Goal: Check status: Check status

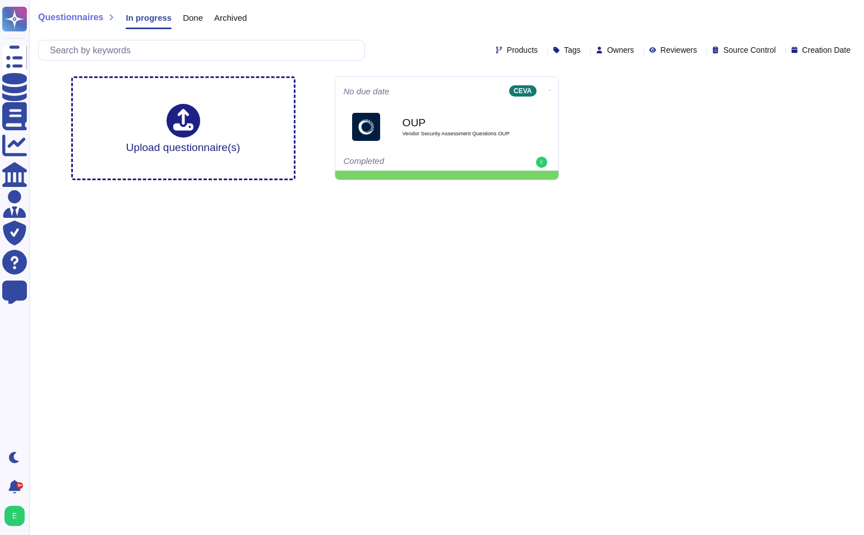
click at [195, 19] on span "Done" at bounding box center [193, 17] width 20 height 8
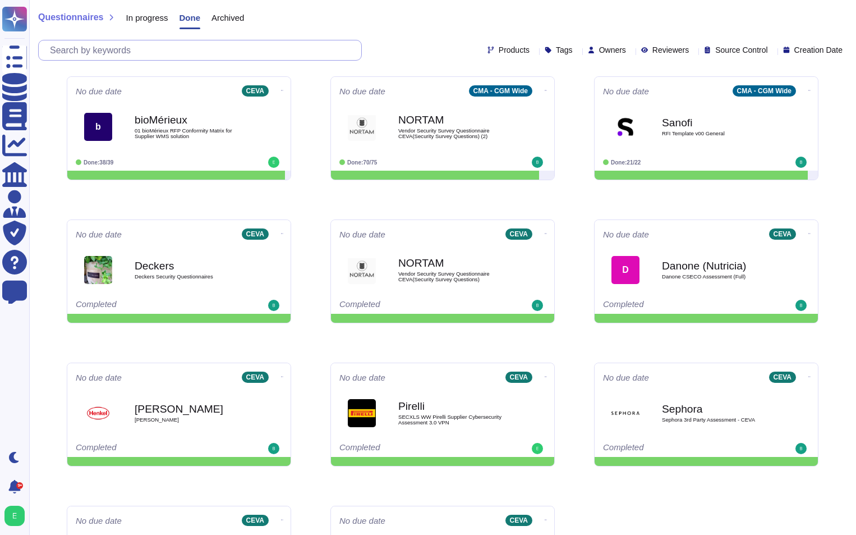
click at [172, 50] on input "text" at bounding box center [202, 50] width 317 height 20
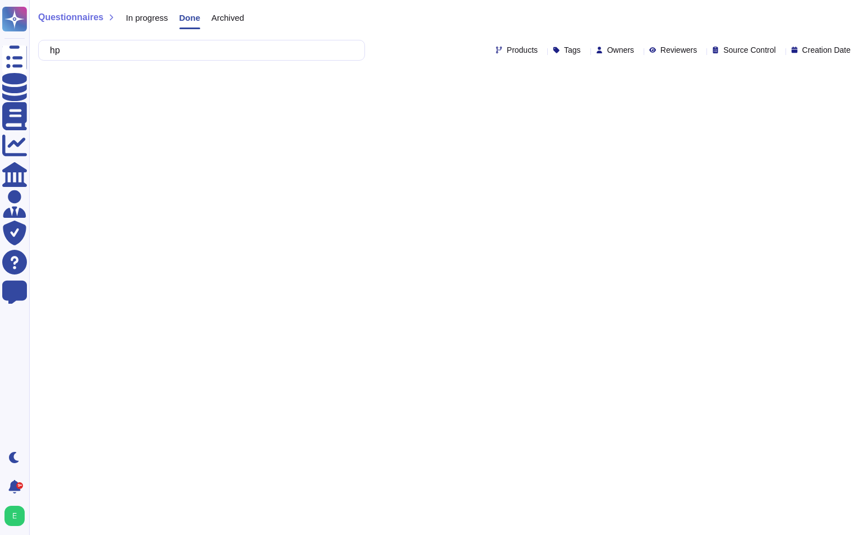
type input "hp"
click at [552, 85] on html "Questionnaires Knowledge Base Documents Analytics CAIQ / SIG Admin Trust Center…" at bounding box center [432, 42] width 864 height 85
click at [94, 49] on input "hp" at bounding box center [198, 50] width 309 height 20
click at [218, 18] on span "Archived" at bounding box center [227, 17] width 33 height 8
click at [185, 21] on span "Done" at bounding box center [189, 17] width 20 height 8
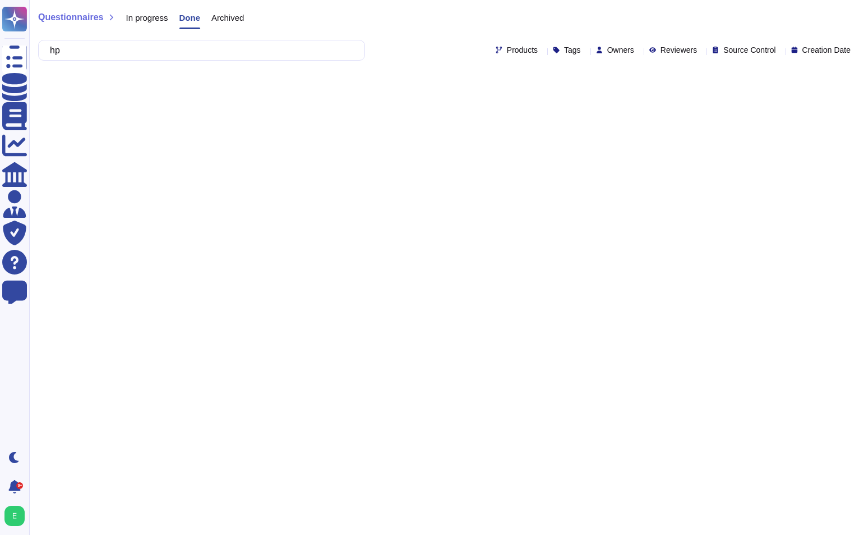
drag, startPoint x: 155, startPoint y: 20, endPoint x: 149, endPoint y: 17, distance: 7.3
click at [154, 20] on span "In progress" at bounding box center [147, 17] width 42 height 8
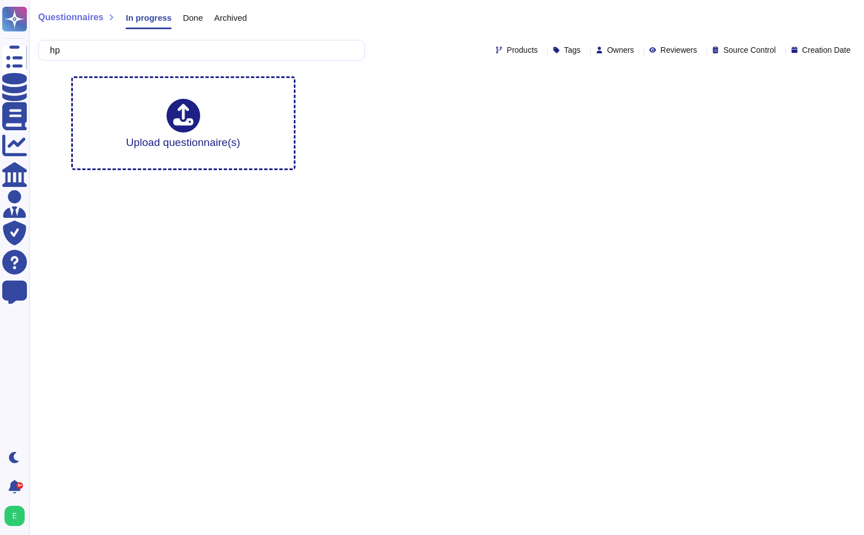
click at [183, 16] on span "Done" at bounding box center [193, 17] width 20 height 8
